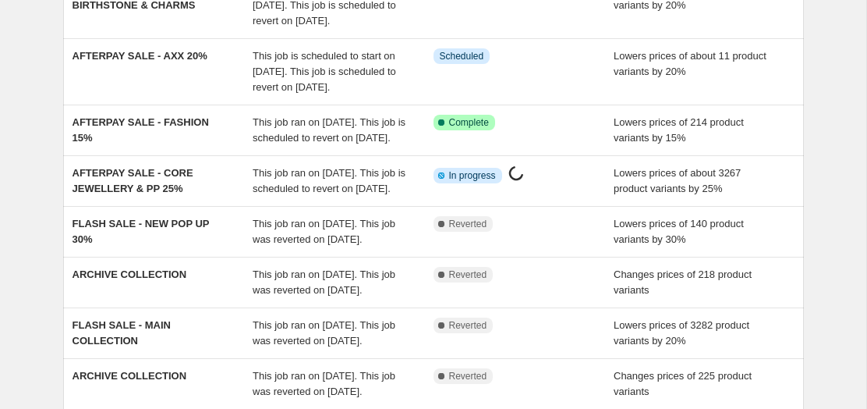
scroll to position [239, 0]
